Goal: Task Accomplishment & Management: Manage account settings

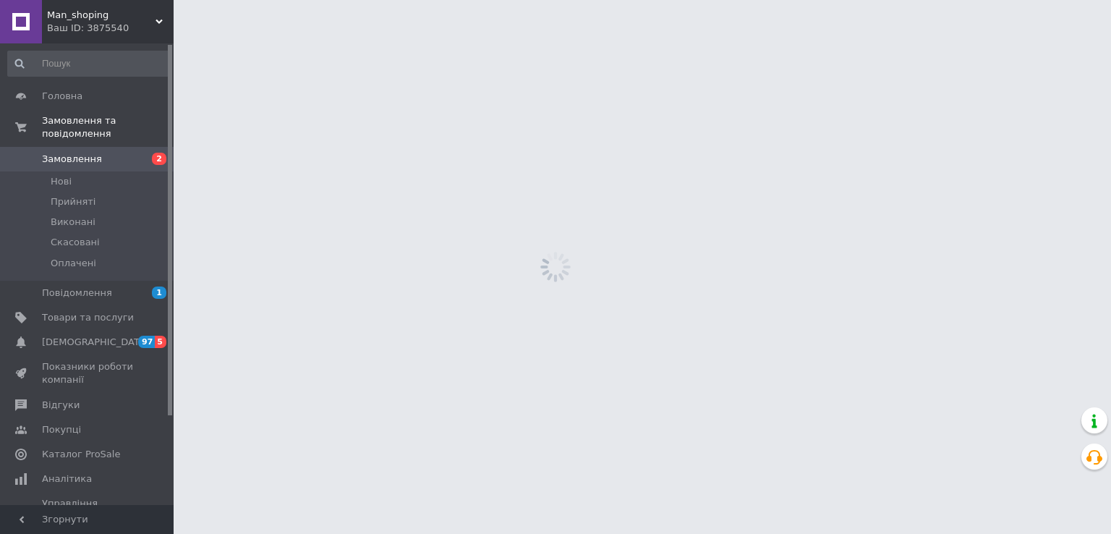
click at [114, 171] on li "Нові" at bounding box center [89, 181] width 178 height 20
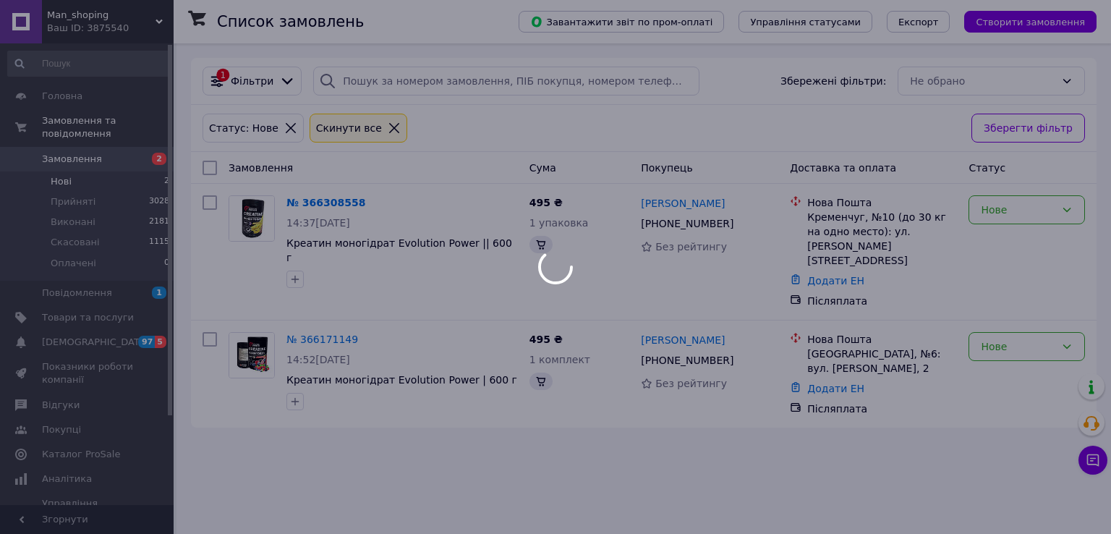
click at [114, 169] on body "Man_shoping Ваш ID: 3875540 Сайт Man_shoping Кабінет покупця Перевірити стан си…" at bounding box center [555, 267] width 1111 height 534
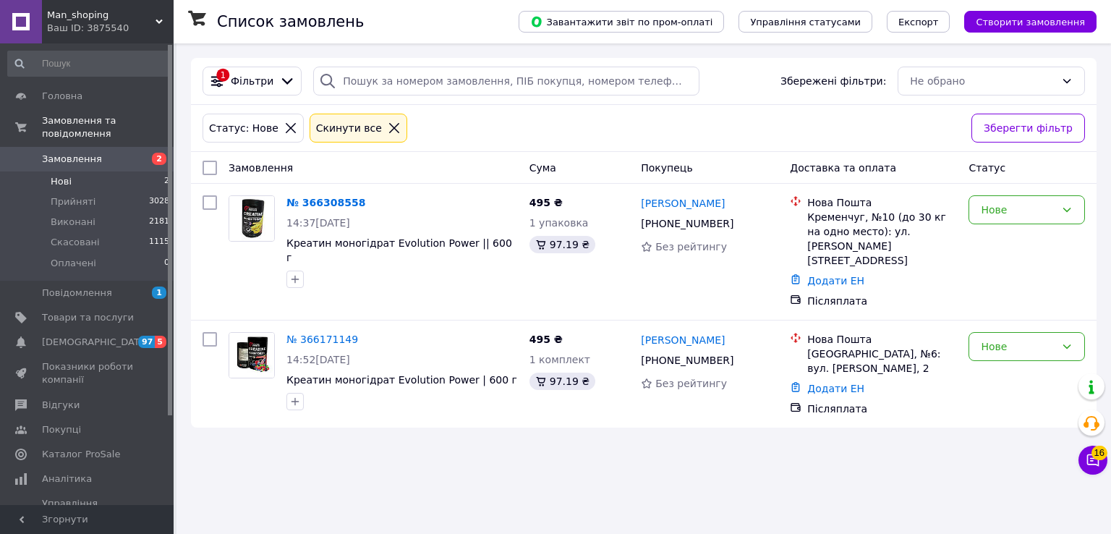
click at [119, 176] on li "Нові 2" at bounding box center [89, 181] width 178 height 20
click at [136, 399] on span at bounding box center [154, 405] width 40 height 13
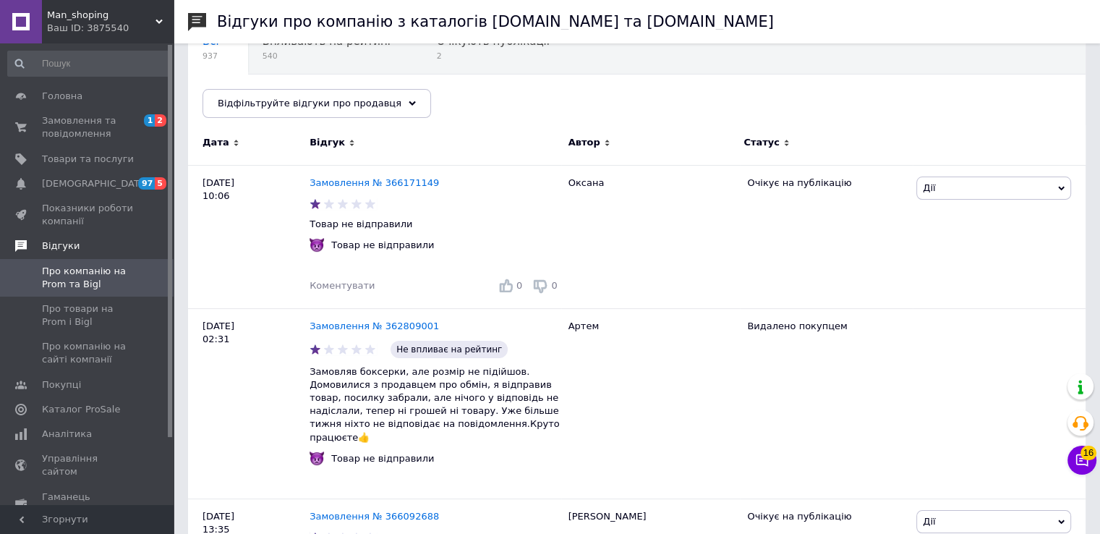
scroll to position [148, 0]
click at [106, 128] on span "Замовлення та повідомлення" at bounding box center [88, 127] width 92 height 26
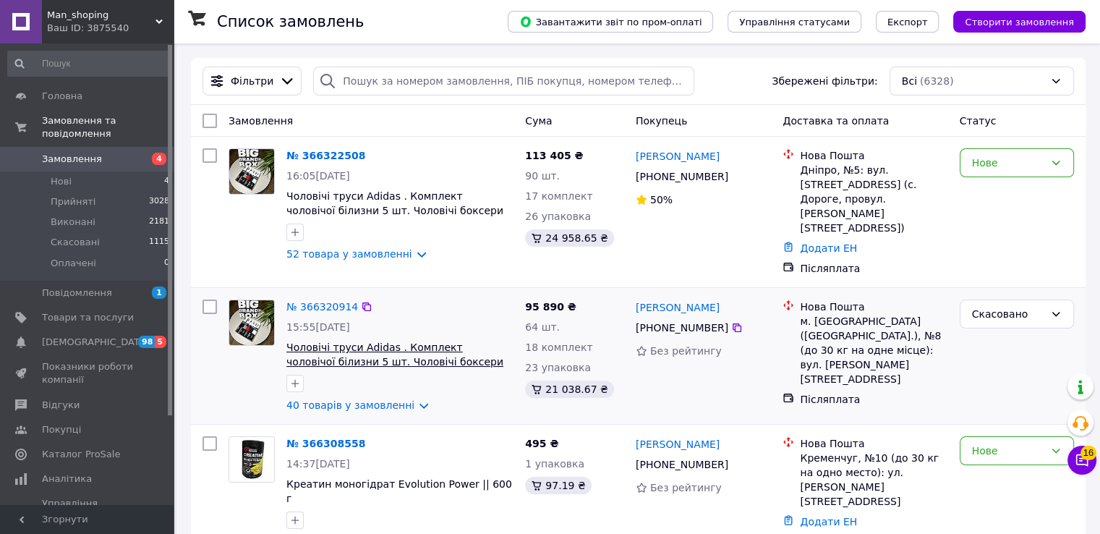
scroll to position [52, 0]
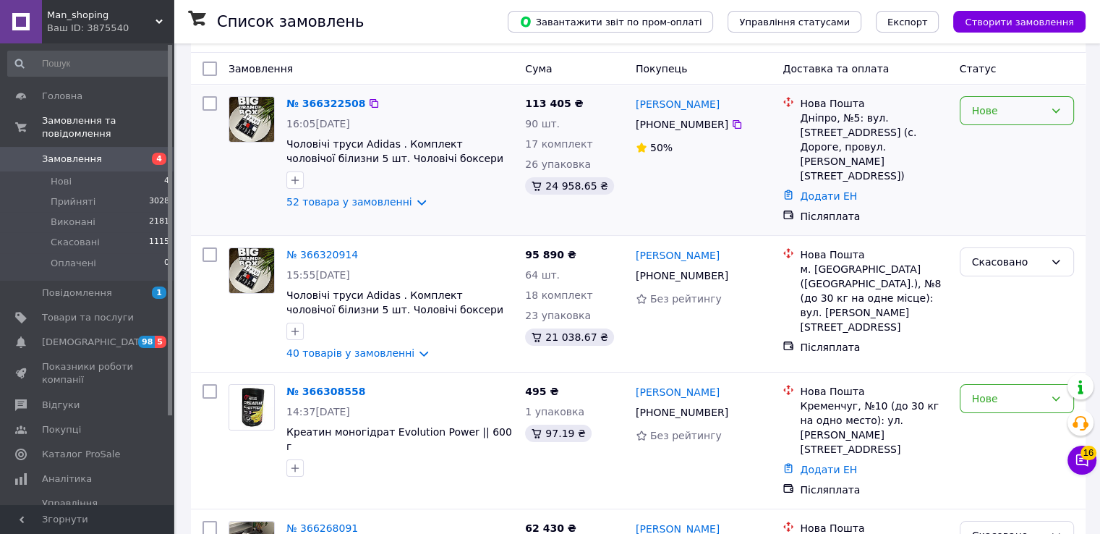
click at [1005, 114] on div "Нове" at bounding box center [1008, 111] width 72 height 16
click at [978, 206] on li "Скасовано" at bounding box center [1016, 195] width 113 height 26
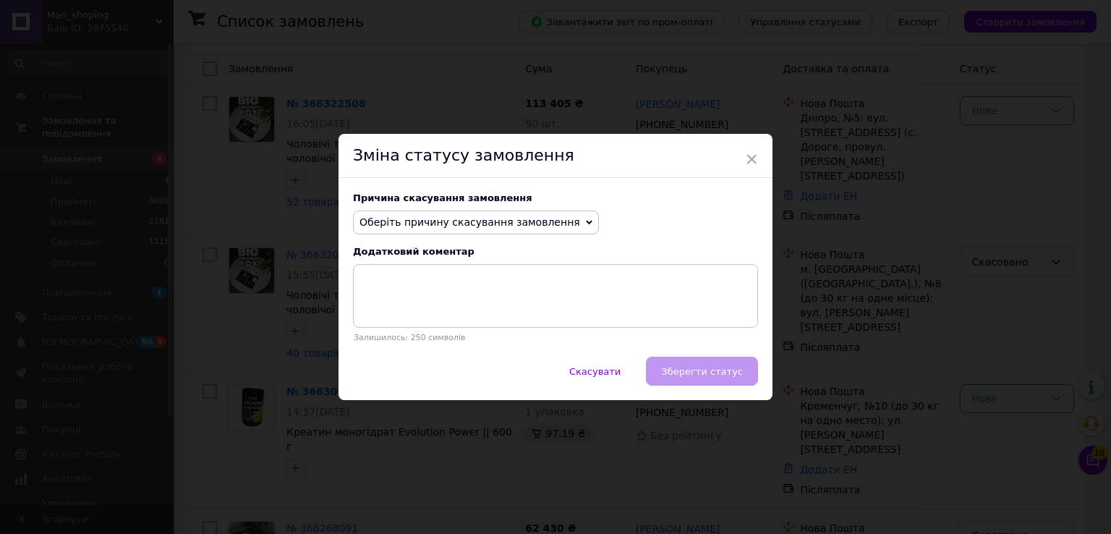
click at [531, 227] on span "Оберіть причину скасування замовлення" at bounding box center [469, 222] width 221 height 12
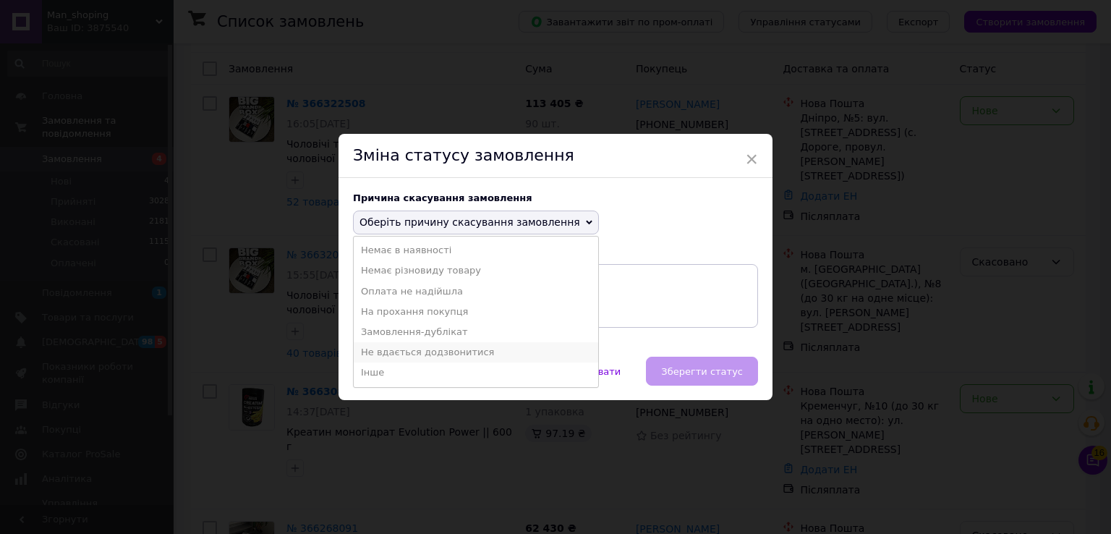
click at [491, 347] on li "Не вдається додзвонитися" at bounding box center [476, 352] width 244 height 20
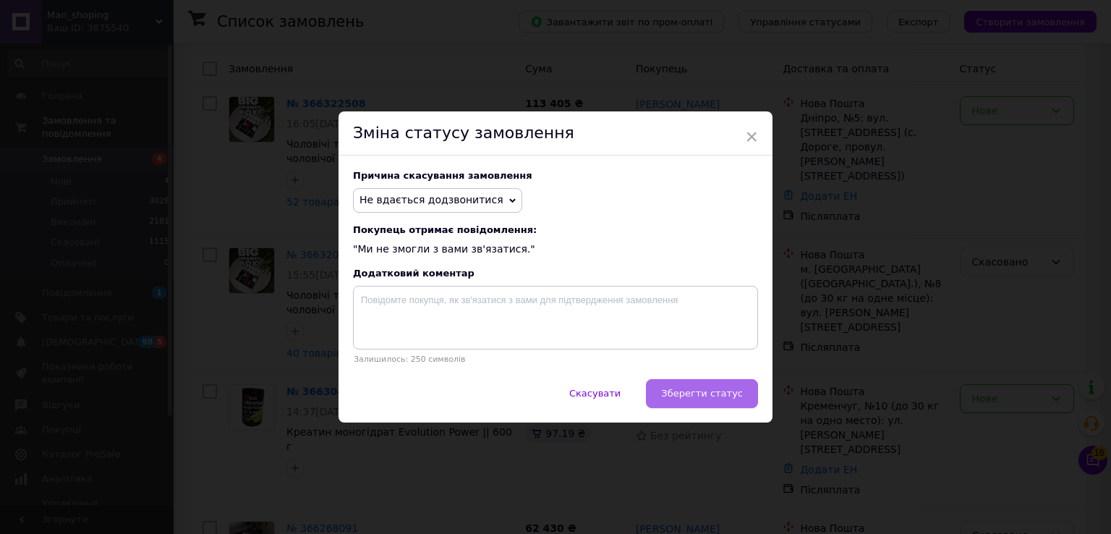
click at [696, 388] on button "Зберегти статус" at bounding box center [702, 393] width 112 height 29
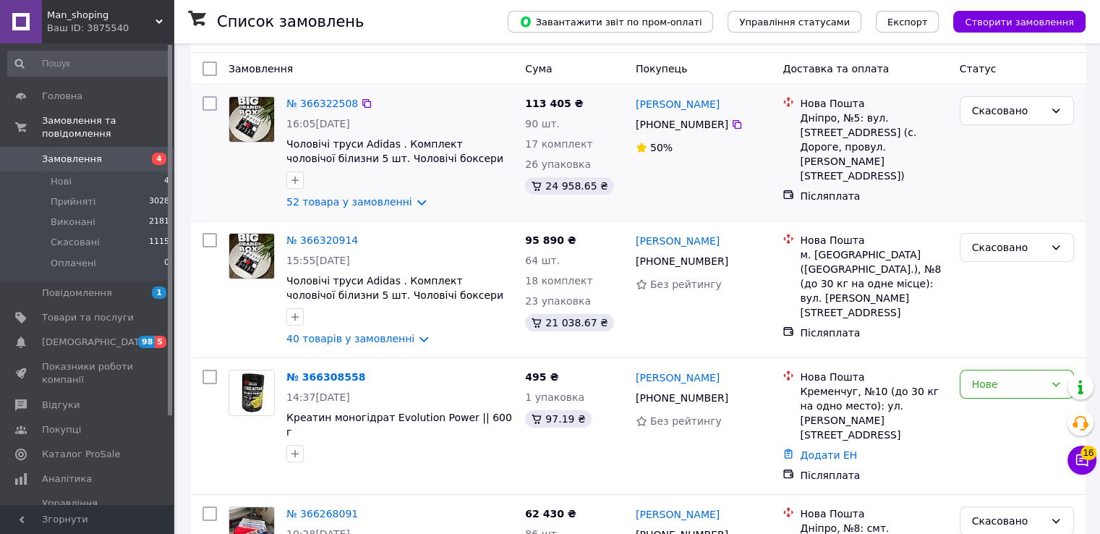
scroll to position [0, 0]
